Goal: Go to known website: Go to known website

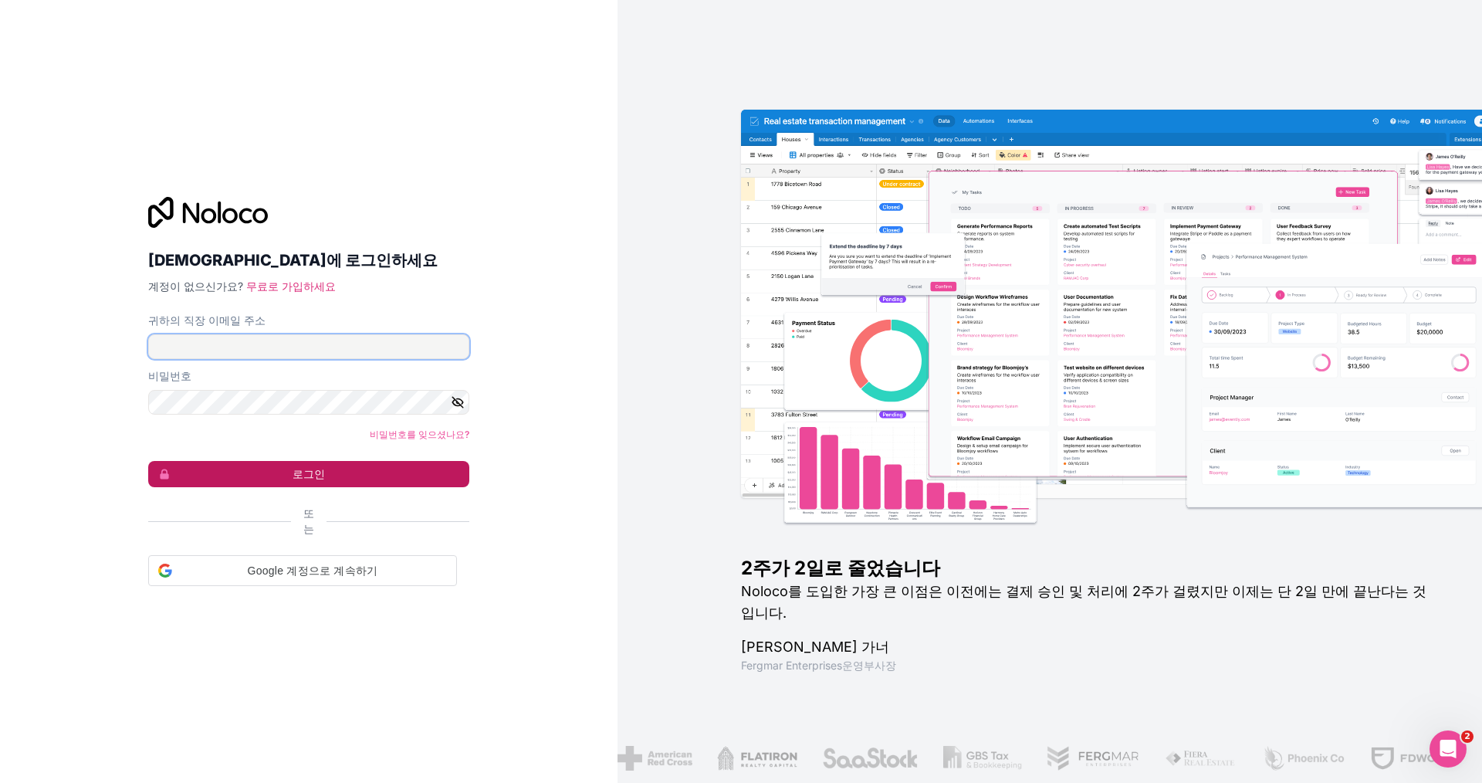
type input "[EMAIL_ADDRESS][DOMAIN_NAME]"
click at [283, 469] on button "로그인" at bounding box center [308, 474] width 321 height 26
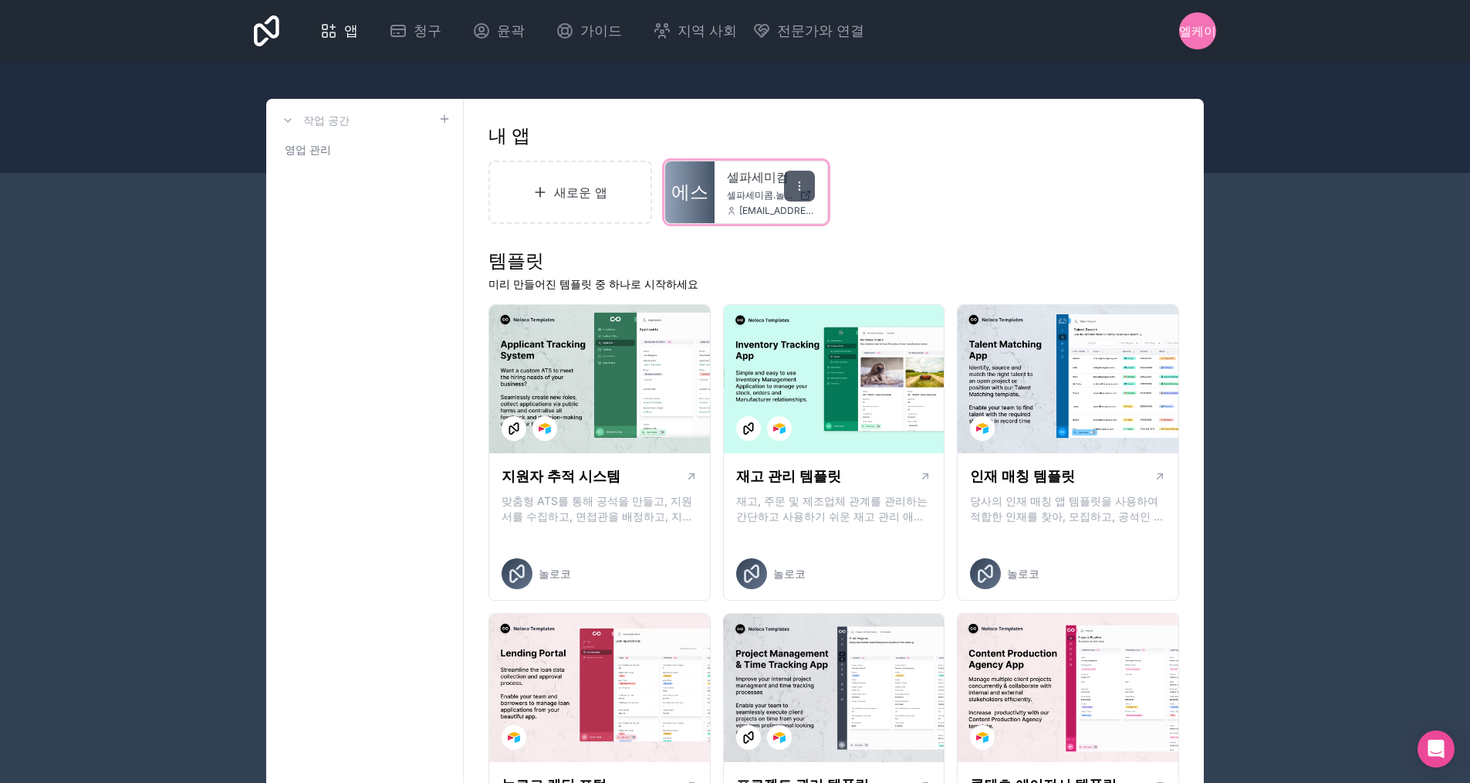
click at [794, 188] on icon at bounding box center [800, 186] width 12 height 12
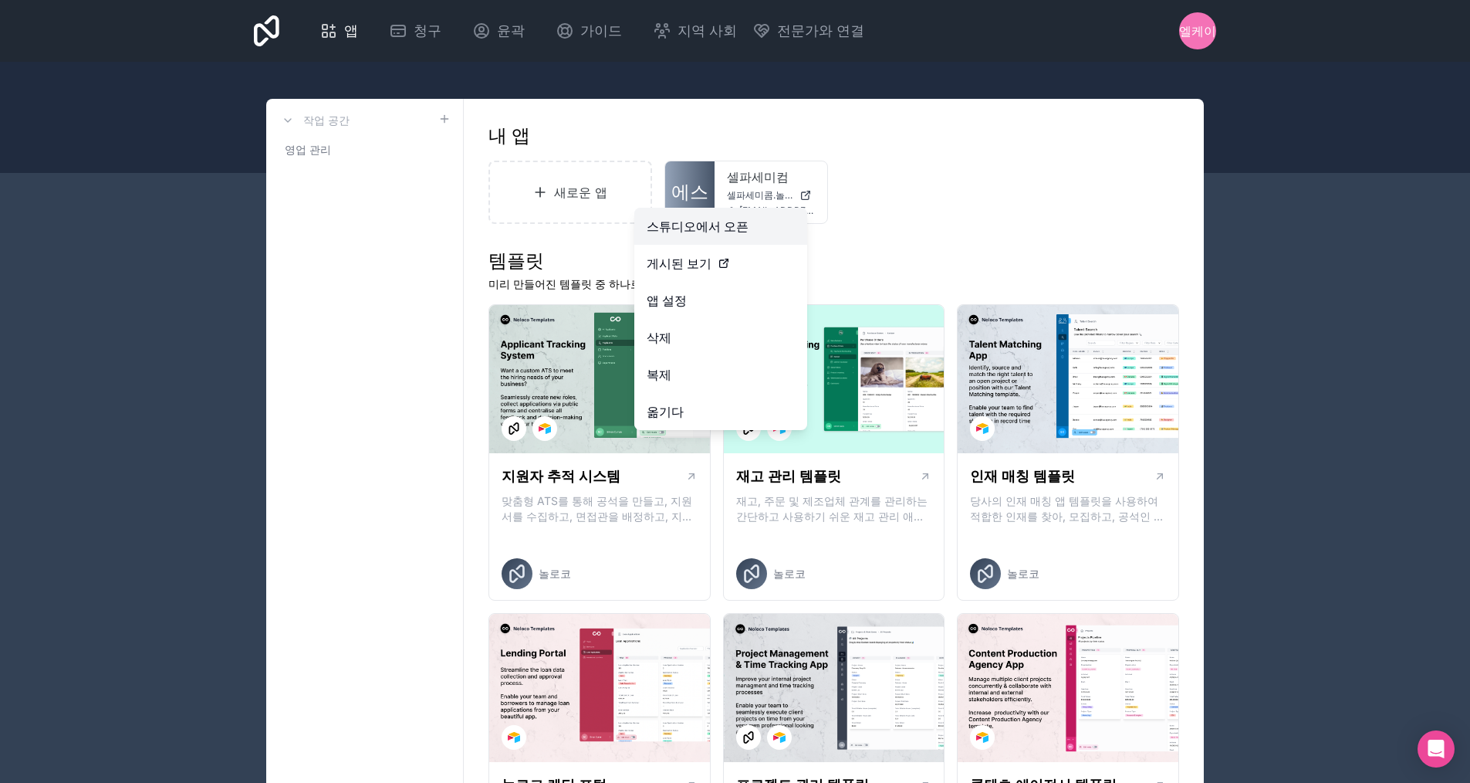
click at [718, 223] on font "스튜디오에서 오픈" at bounding box center [698, 225] width 102 height 15
